Goal: Information Seeking & Learning: Learn about a topic

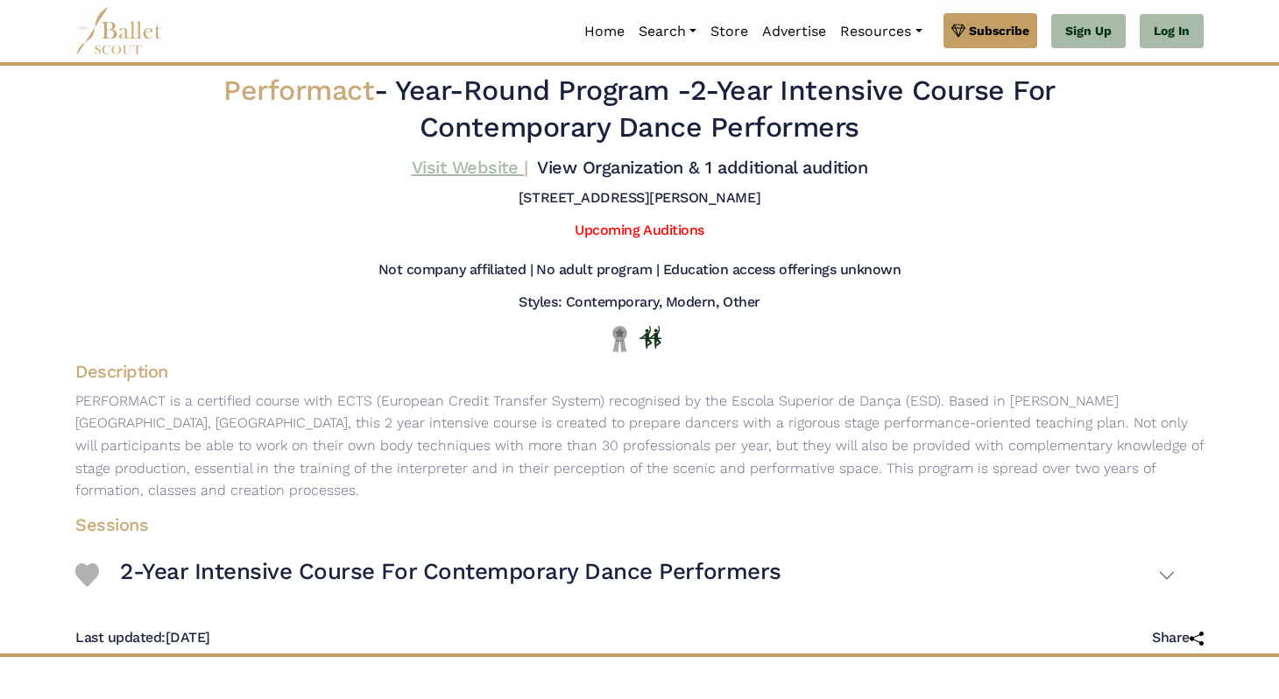
click at [492, 172] on link "Visit Website |" at bounding box center [470, 167] width 117 height 21
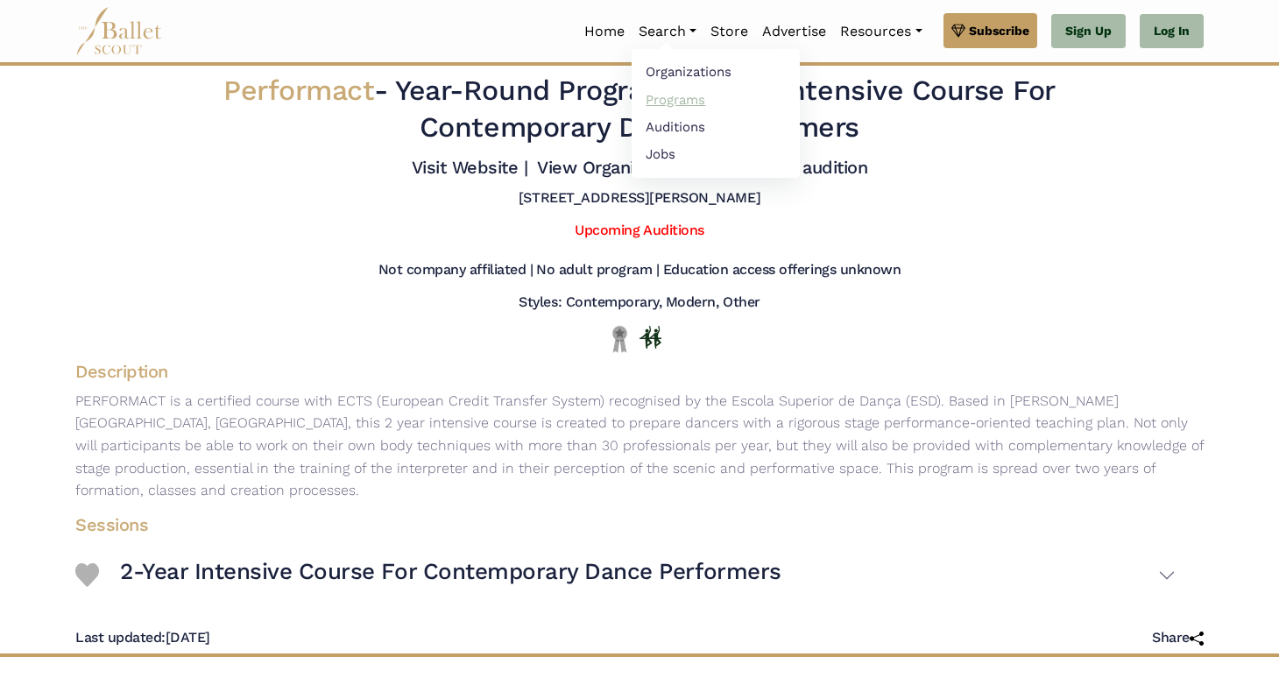
click at [686, 107] on link "Programs" at bounding box center [716, 99] width 168 height 27
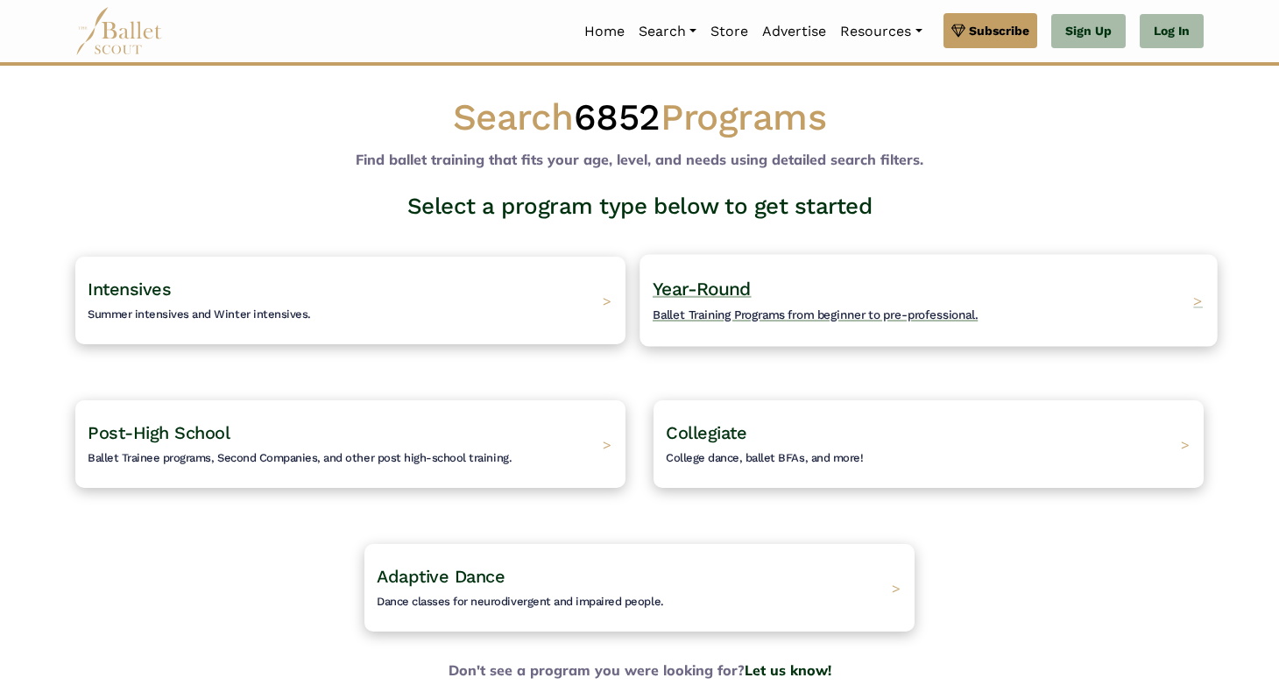
click at [734, 290] on span "Year-Round" at bounding box center [702, 289] width 99 height 22
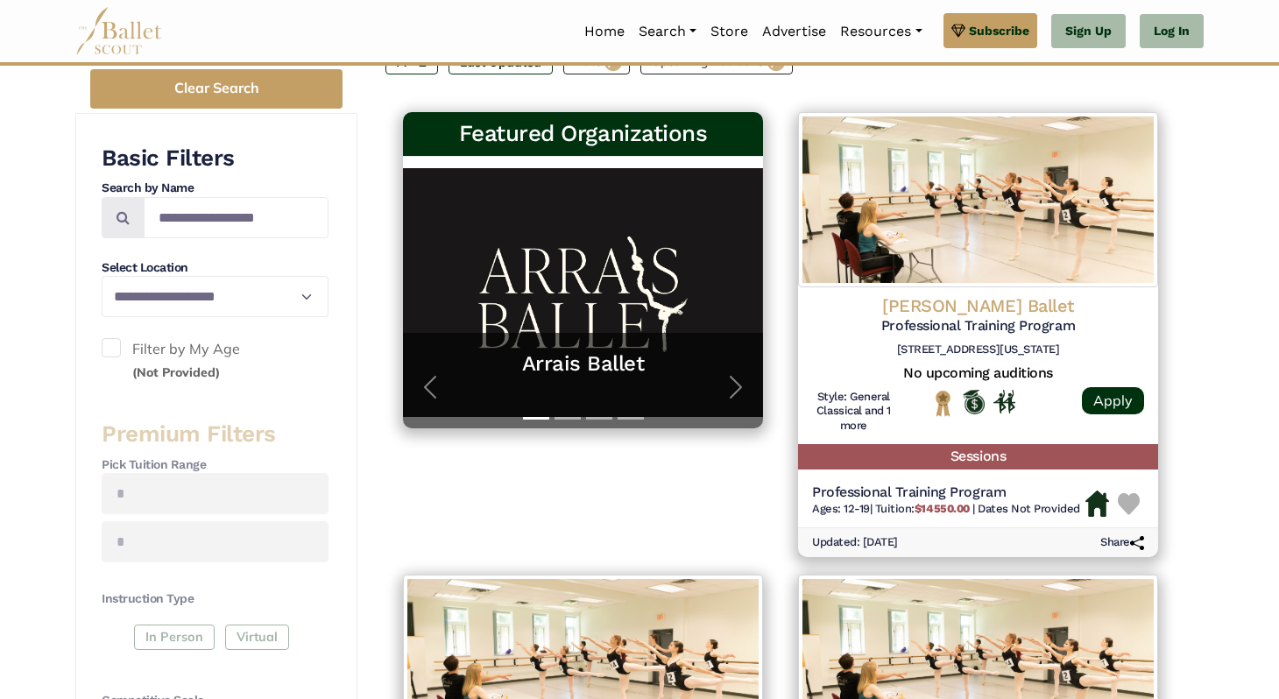
scroll to position [272, 0]
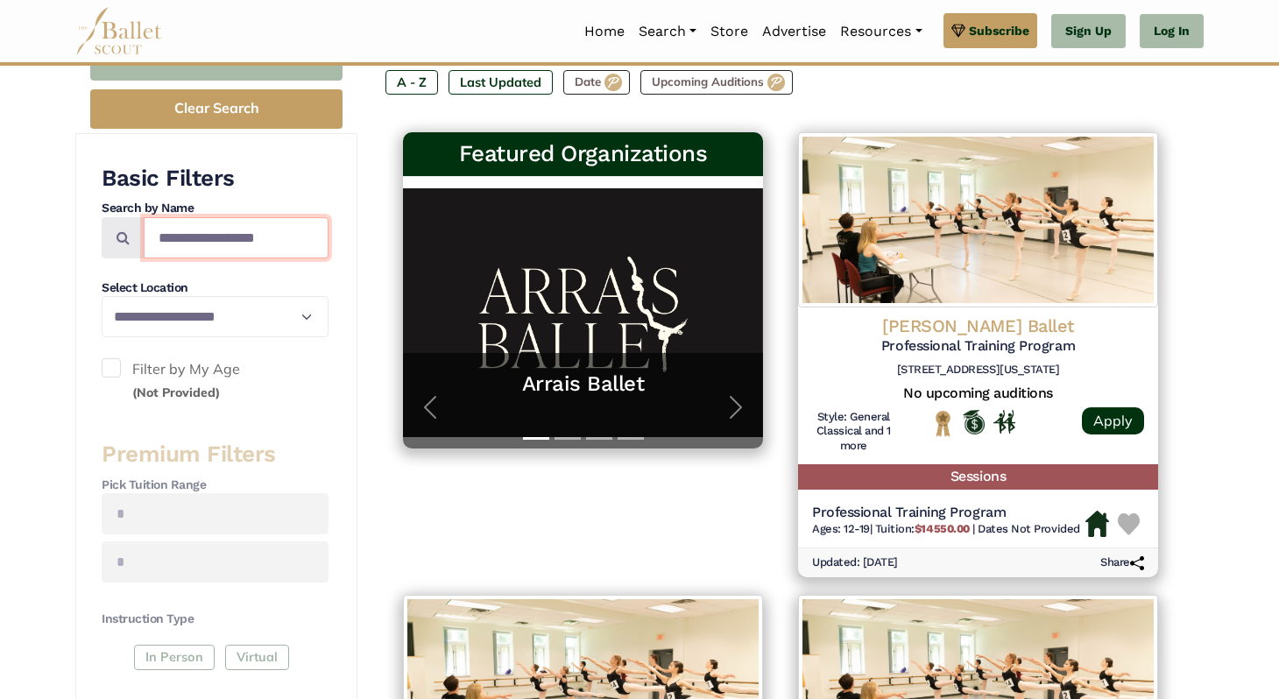
click at [279, 230] on input "Search by names..." at bounding box center [236, 237] width 185 height 41
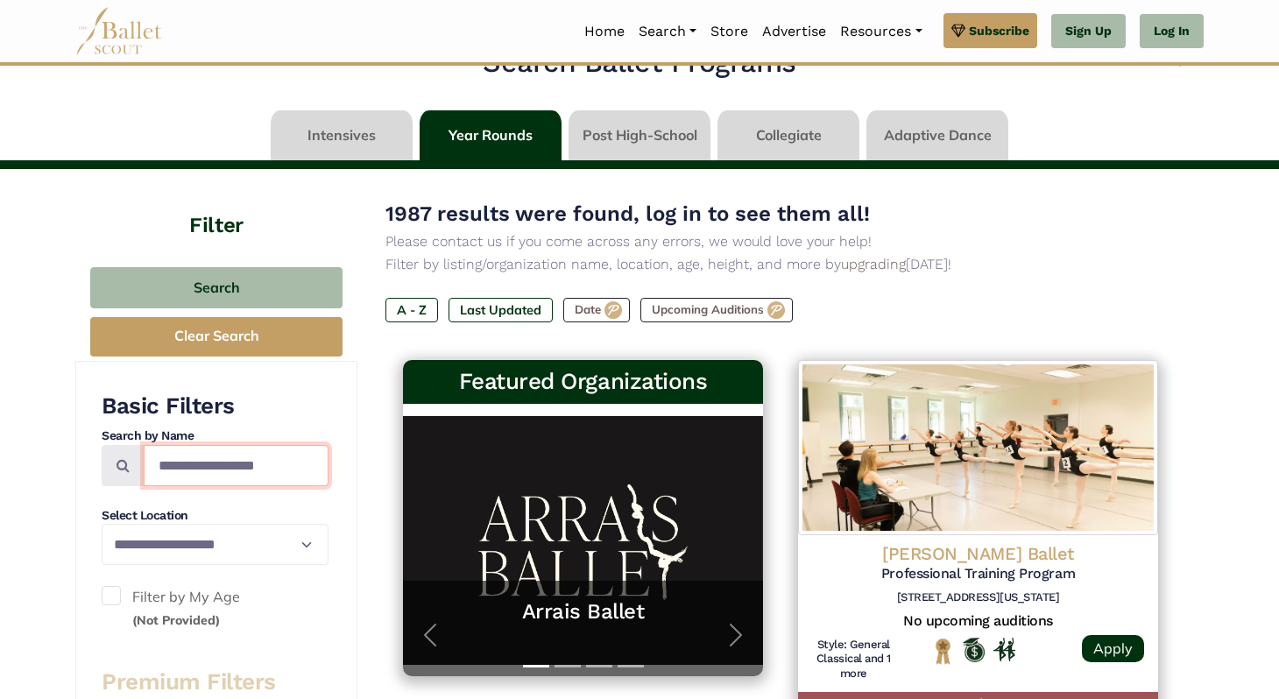
scroll to position [0, 0]
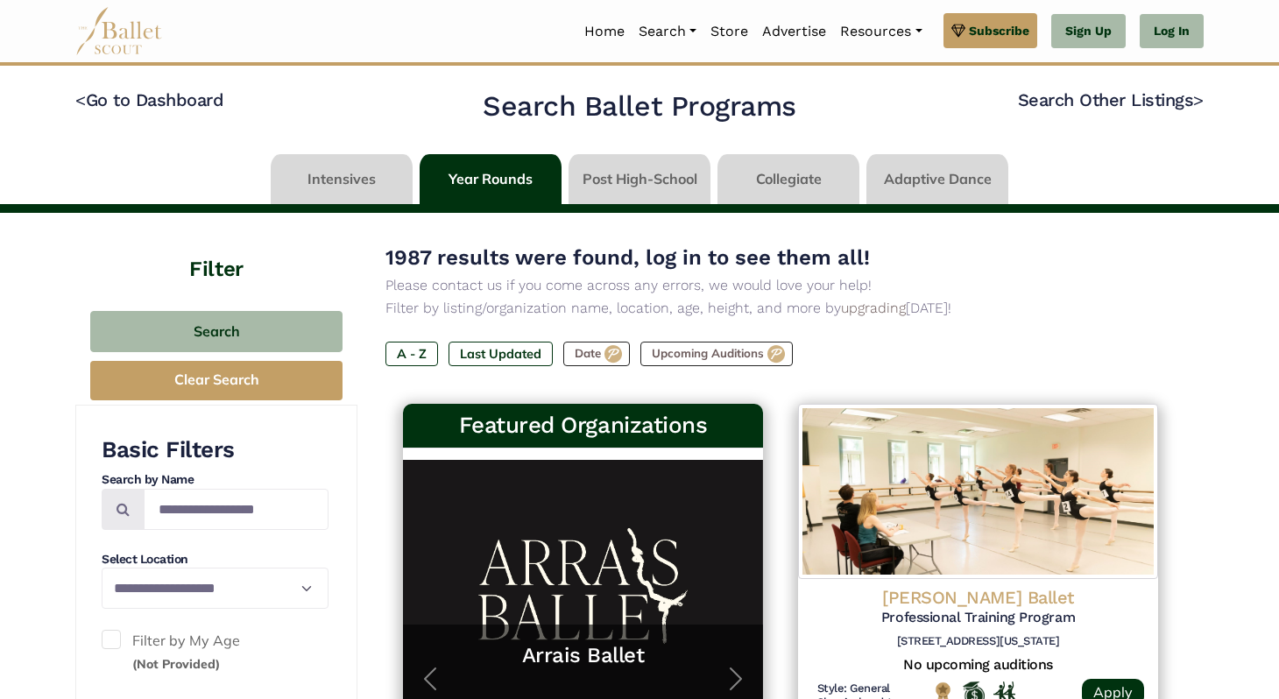
click at [331, 183] on link at bounding box center [342, 179] width 142 height 50
click at [363, 166] on link at bounding box center [342, 179] width 142 height 50
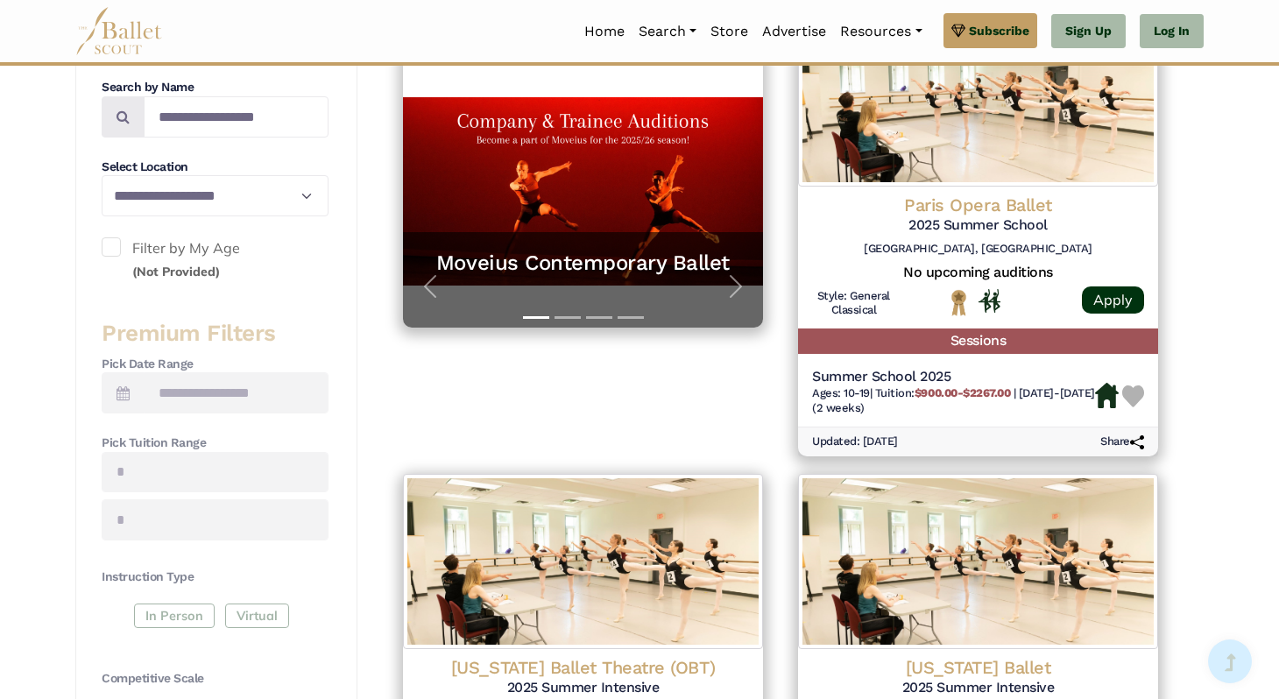
scroll to position [434, 0]
